Goal: Task Accomplishment & Management: Complete application form

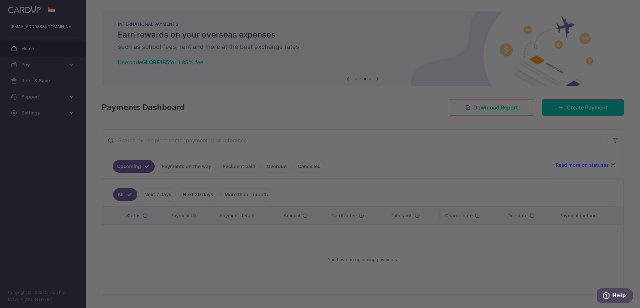
click at [421, 140] on div at bounding box center [323, 155] width 647 height 311
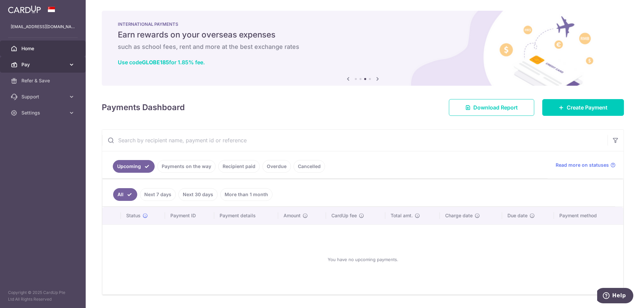
click at [27, 62] on span "Pay" at bounding box center [43, 64] width 44 height 7
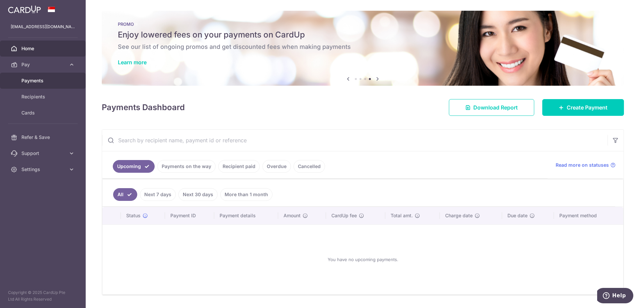
click at [44, 85] on link "Payments" at bounding box center [43, 81] width 86 height 16
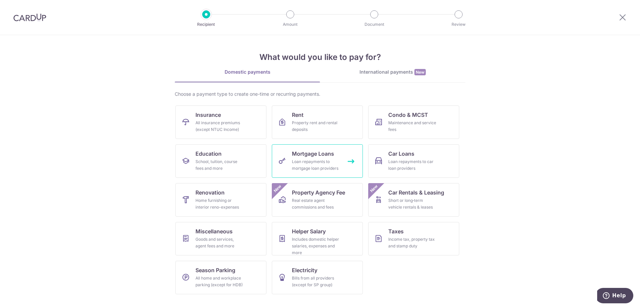
click at [301, 159] on div "Loan repayments to mortgage loan providers" at bounding box center [316, 164] width 48 height 13
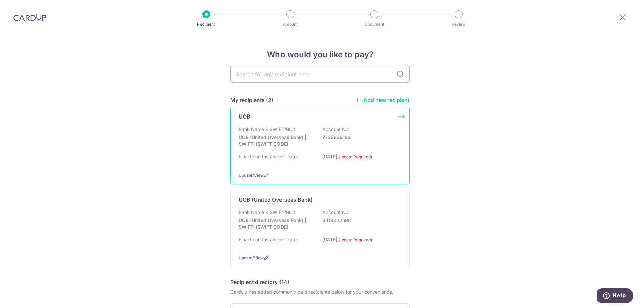
click at [361, 148] on div "Bank Name & SWIFT/BIC: UOB (United Overseas Bank) | SWIFT: UOVBSGSGXXX Account …" at bounding box center [320, 138] width 163 height 25
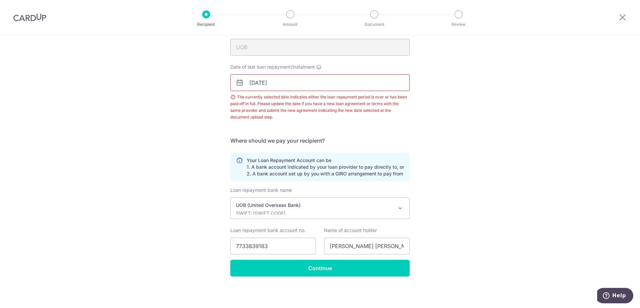
scroll to position [12, 0]
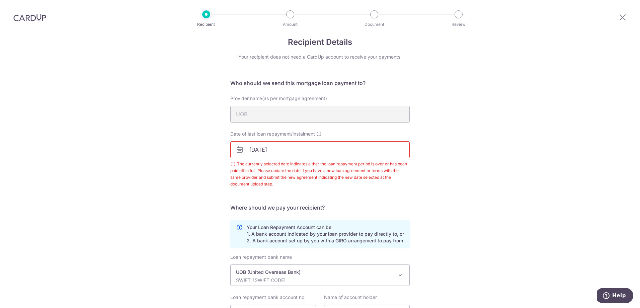
click at [276, 146] on input "28/07/2025" at bounding box center [319, 149] width 179 height 17
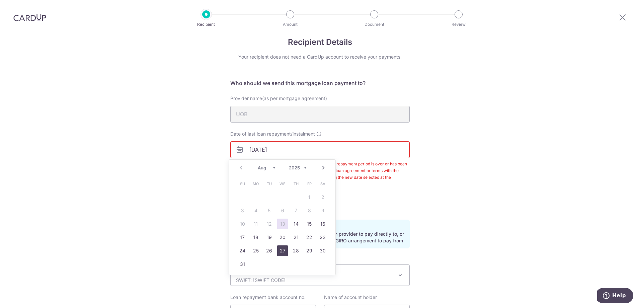
click at [284, 253] on link "27" at bounding box center [282, 250] width 11 height 11
type input "[DATE]"
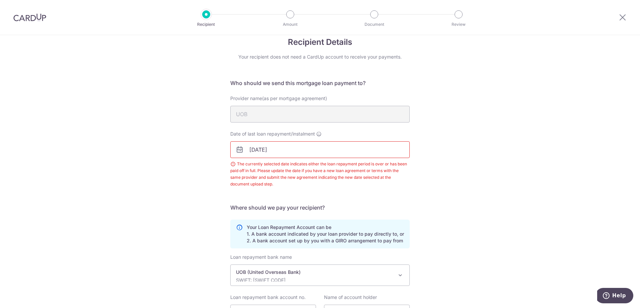
scroll to position [79, 0]
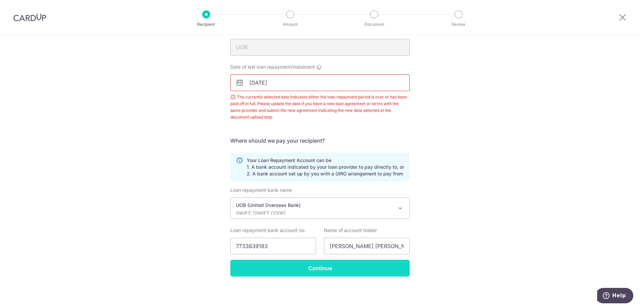
click at [296, 268] on input "Continue" at bounding box center [319, 268] width 179 height 17
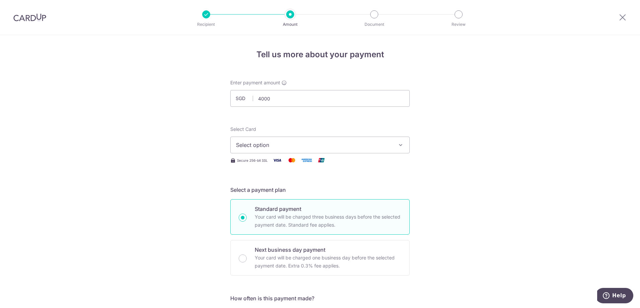
type input "4,000.00"
click at [264, 147] on span "Select option" at bounding box center [314, 145] width 156 height 8
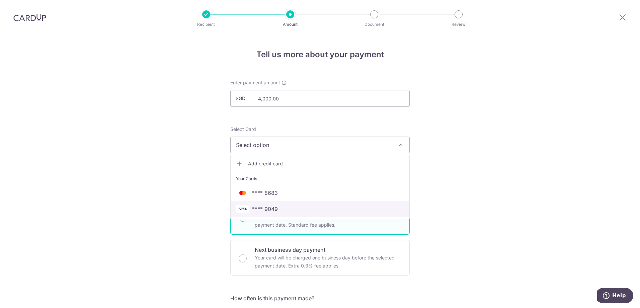
click at [276, 211] on span "**** 9049" at bounding box center [265, 209] width 26 height 8
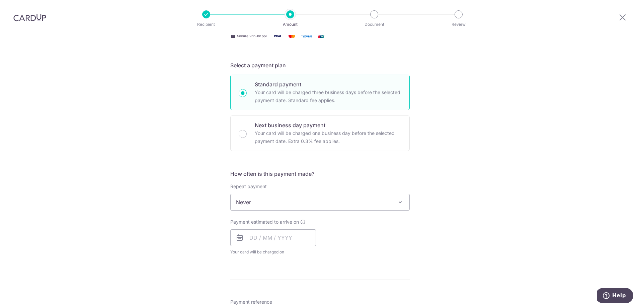
scroll to position [134, 0]
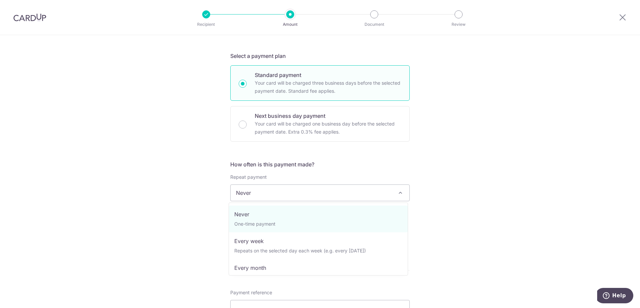
click at [270, 193] on span "Never" at bounding box center [320, 193] width 179 height 16
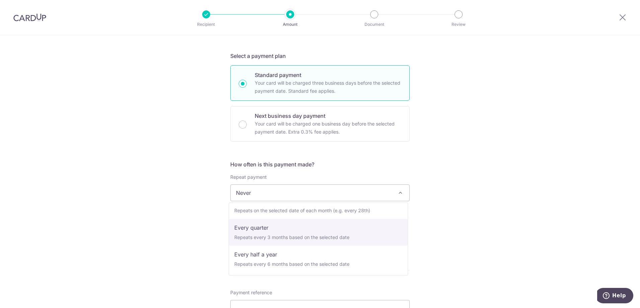
scroll to position [33, 0]
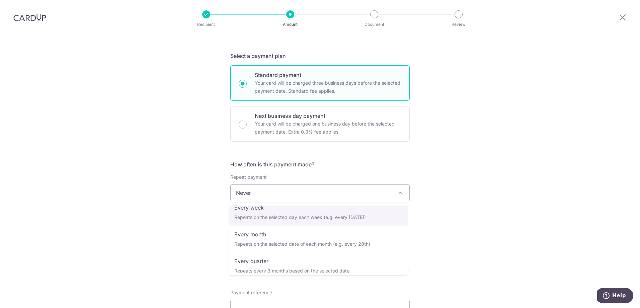
select select "2"
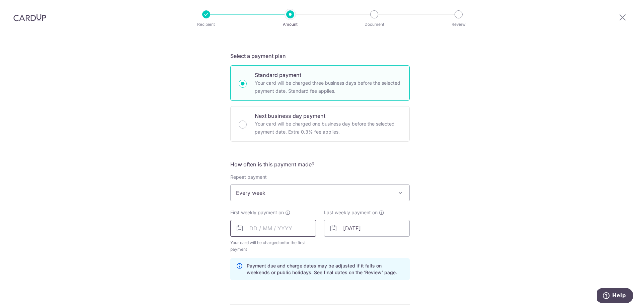
click at [268, 234] on input "text" at bounding box center [273, 228] width 86 height 17
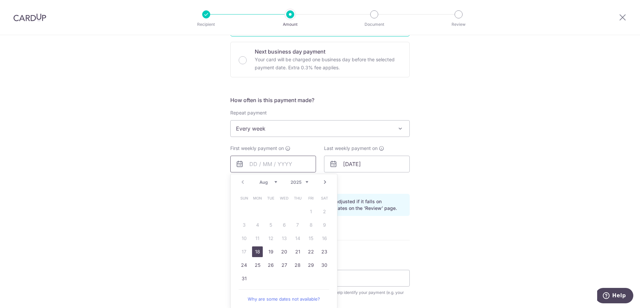
scroll to position [201, 0]
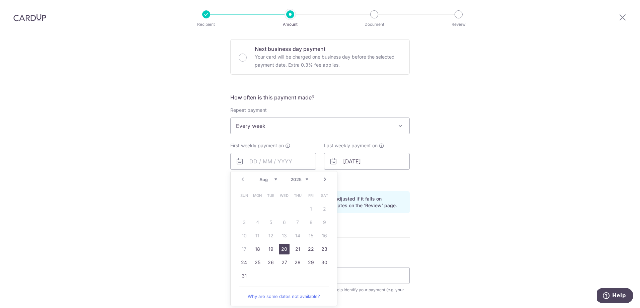
click at [281, 246] on link "20" at bounding box center [284, 249] width 11 height 11
type input "20/08/2025"
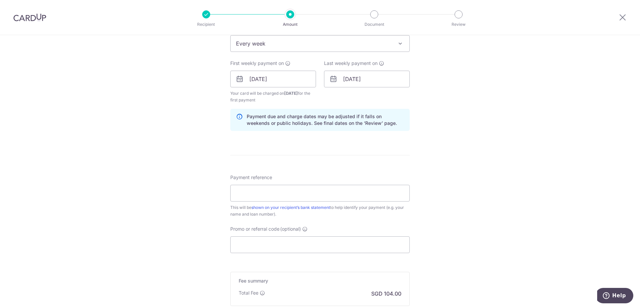
scroll to position [301, 0]
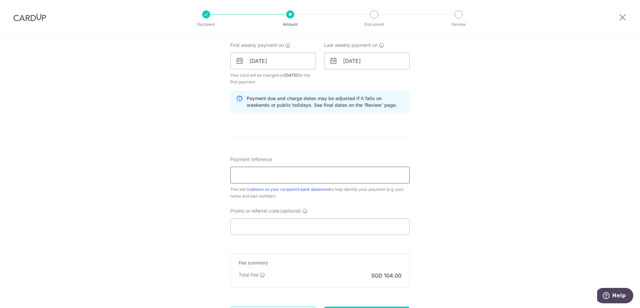
click at [250, 178] on input "Payment reference" at bounding box center [319, 175] width 179 height 17
type input "A"
type input "Sept"
click at [260, 220] on input "Promo or referral code (optional)" at bounding box center [319, 226] width 179 height 17
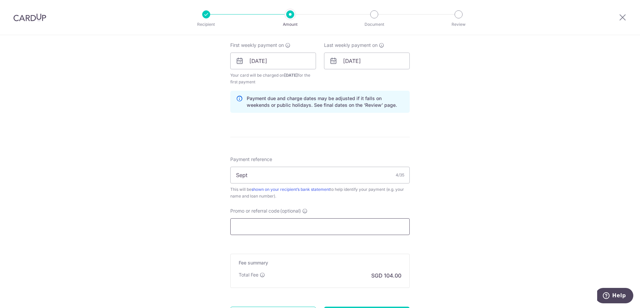
paste input "REC185"
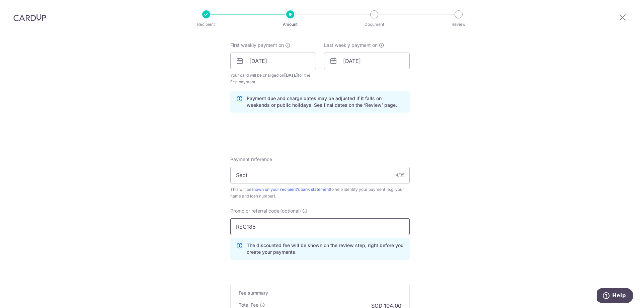
scroll to position [397, 0]
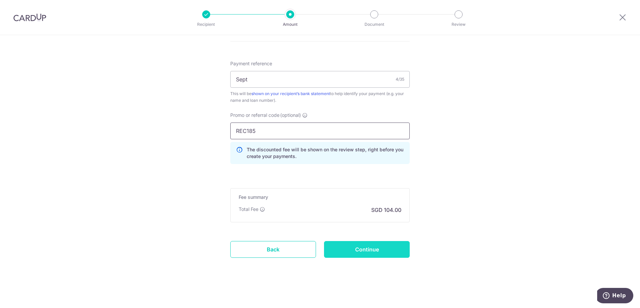
type input "REC185"
click at [366, 250] on input "Continue" at bounding box center [367, 249] width 86 height 17
type input "Create Schedule"
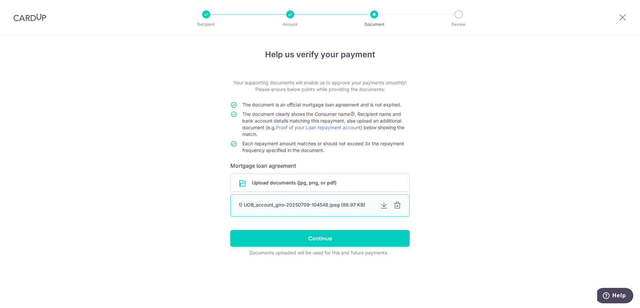
click at [398, 205] on div at bounding box center [397, 206] width 8 height 8
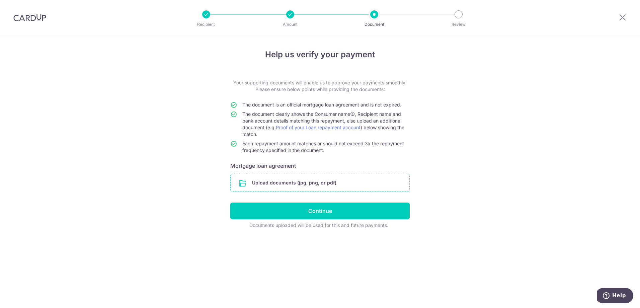
click at [280, 185] on input "file" at bounding box center [320, 182] width 179 height 17
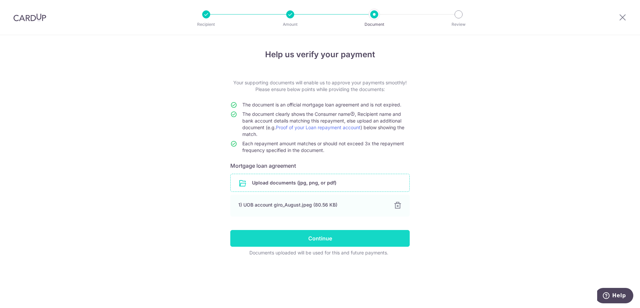
click at [290, 238] on input "Continue" at bounding box center [319, 238] width 179 height 17
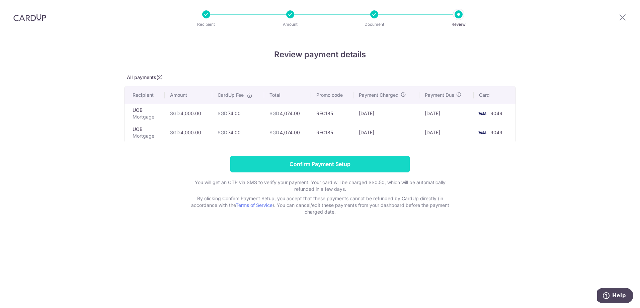
click at [278, 163] on input "Confirm Payment Setup" at bounding box center [319, 164] width 179 height 17
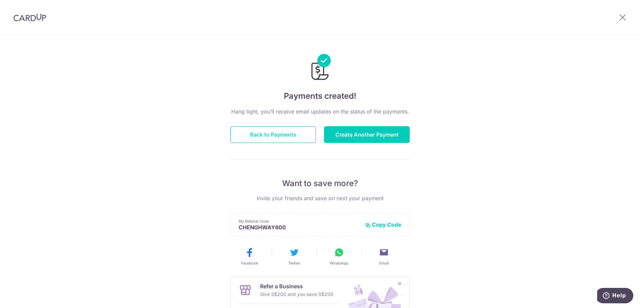
click at [290, 132] on button "Back to Payments" at bounding box center [273, 134] width 86 height 17
